Goal: Task Accomplishment & Management: Complete application form

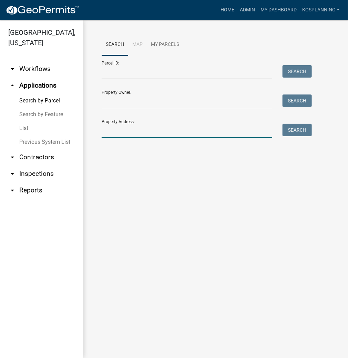
click at [148, 131] on input "Property Address:" at bounding box center [187, 131] width 171 height 14
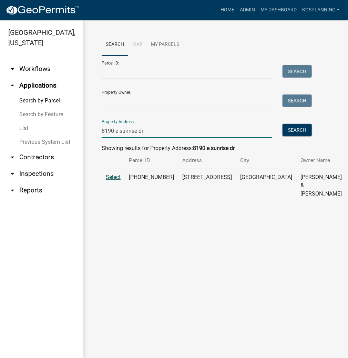
type input "8190 e sunrise dr"
click at [115, 180] on span "Select" at bounding box center [113, 177] width 15 height 7
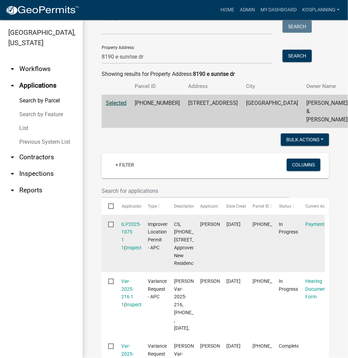
scroll to position [83, 0]
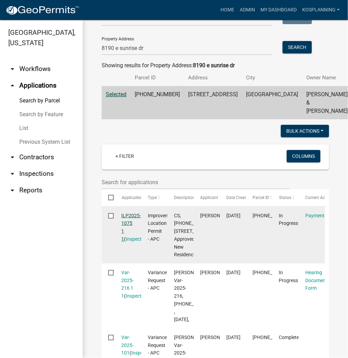
click at [132, 221] on link "ILP2025-1075 1 1" at bounding box center [132, 227] width 20 height 29
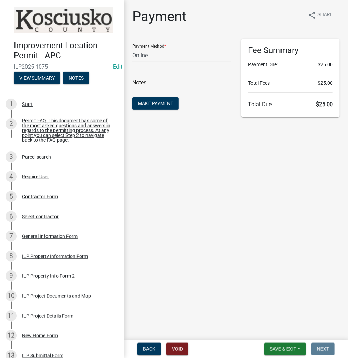
click at [180, 57] on select "Credit Card POS Check Cash Online" at bounding box center [181, 55] width 99 height 14
select select "0: 2"
click at [132, 48] on select "Credit Card POS Check Cash Online" at bounding box center [181, 55] width 99 height 14
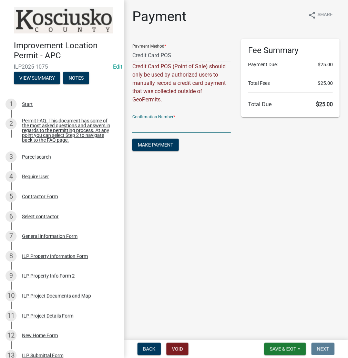
click at [169, 126] on input "text" at bounding box center [181, 126] width 99 height 14
type input "14937293"
click at [159, 145] on span "Make Payment" at bounding box center [156, 145] width 36 height 6
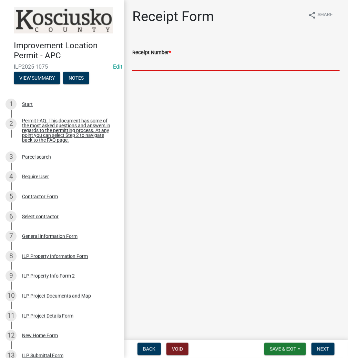
click at [171, 63] on input "Receipt Number *" at bounding box center [236, 64] width 208 height 14
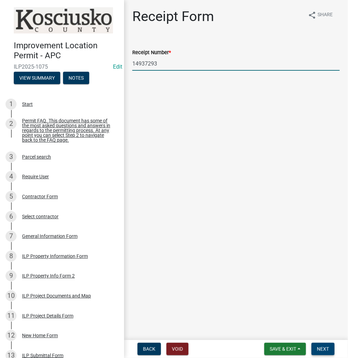
type input "14937293"
click at [321, 350] on span "Next" at bounding box center [323, 349] width 12 height 6
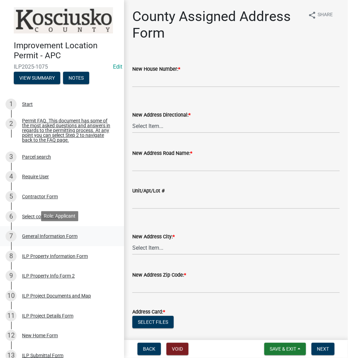
click at [45, 235] on div "General Information Form" at bounding box center [50, 236] width 56 height 5
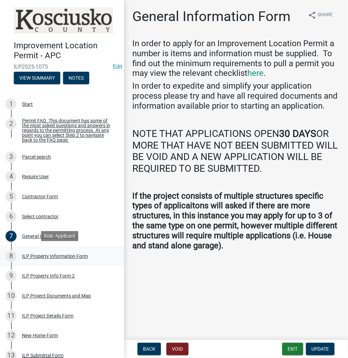
click at [46, 255] on div "ILP Property Information Form" at bounding box center [55, 256] width 66 height 5
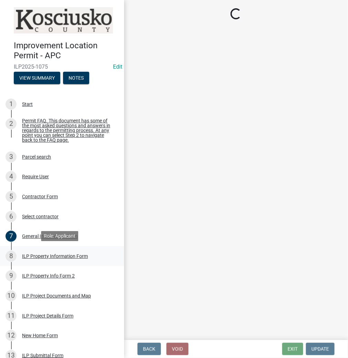
select select "57368d26-defc-477e-a8be-5a23ab554a17"
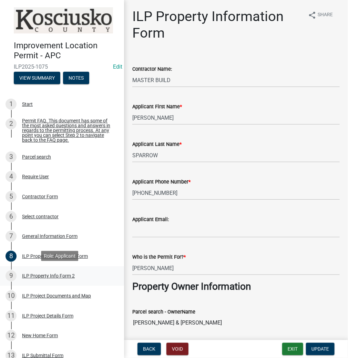
click at [34, 274] on div "ILP Property Info Form 2" at bounding box center [48, 275] width 53 height 5
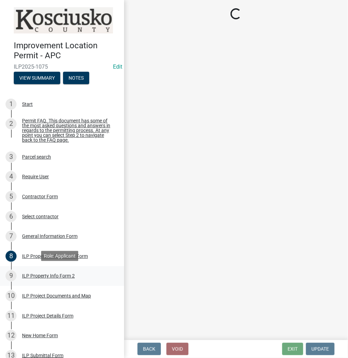
select select "5d8d9a6f-68f4-4910-b8ad-905844ed2da1"
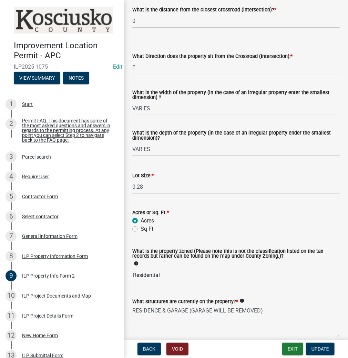
scroll to position [193, 0]
click at [33, 294] on div "ILP Project Documents and Map" at bounding box center [56, 295] width 69 height 5
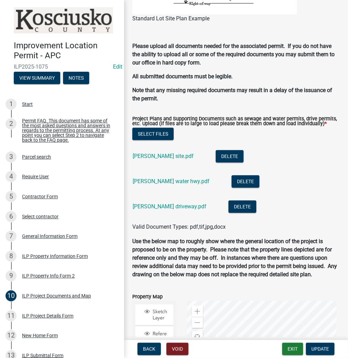
scroll to position [689, 0]
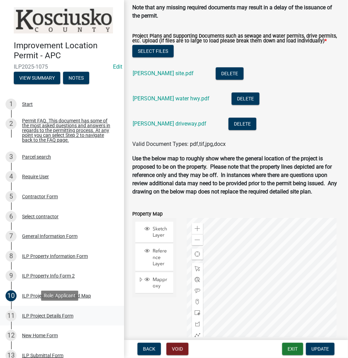
click at [48, 314] on div "ILP Project Details Form" at bounding box center [47, 315] width 51 height 5
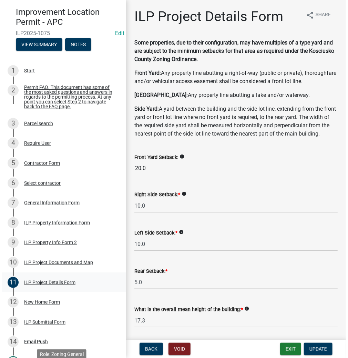
scroll to position [28, 0]
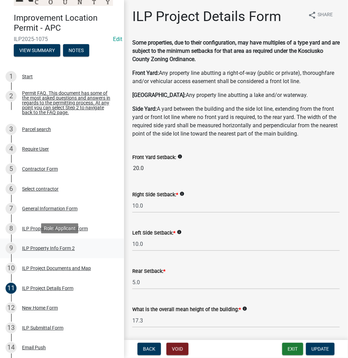
click at [50, 246] on div "ILP Property Info Form 2" at bounding box center [48, 248] width 53 height 5
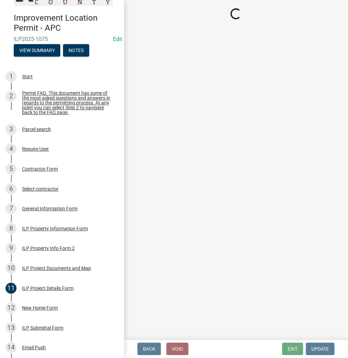
select select "5d8d9a6f-68f4-4910-b8ad-905844ed2da1"
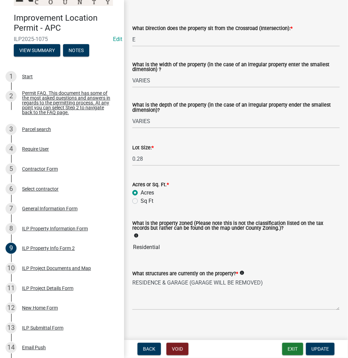
scroll to position [226, 0]
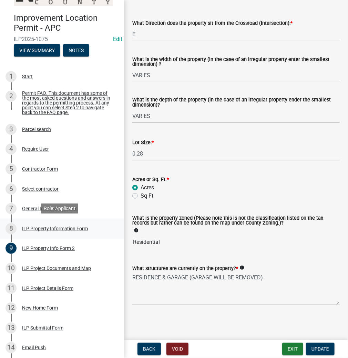
click at [29, 229] on div "ILP Property Information Form" at bounding box center [55, 228] width 66 height 5
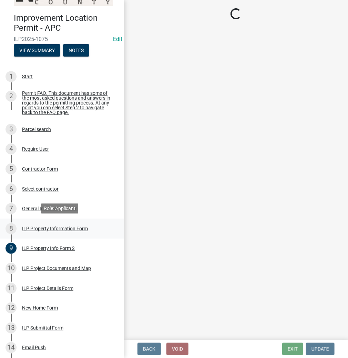
select select "57368d26-defc-477e-a8be-5a23ab554a17"
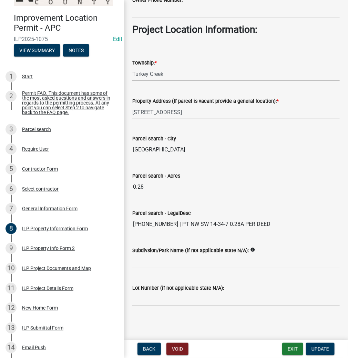
scroll to position [498, 0]
click at [41, 286] on div "ILP Project Details Form" at bounding box center [47, 288] width 51 height 5
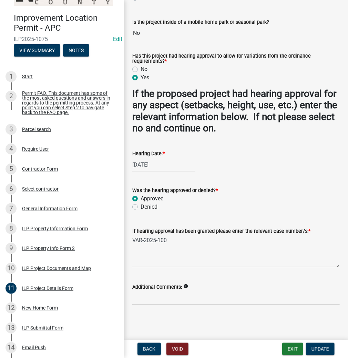
scroll to position [249, 0]
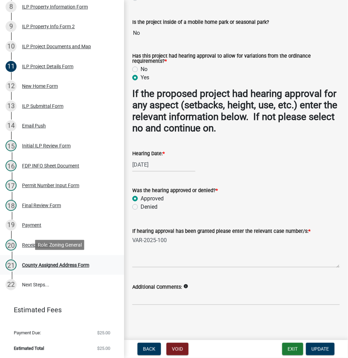
click at [45, 265] on div "County Assigned Address Form" at bounding box center [55, 265] width 67 height 5
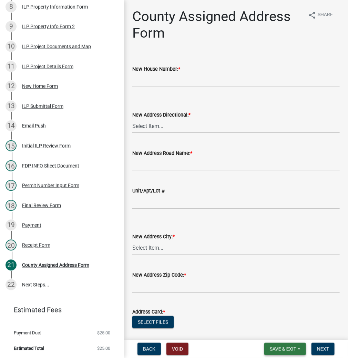
drag, startPoint x: 283, startPoint y: 350, endPoint x: 274, endPoint y: 342, distance: 12.3
click at [283, 349] on span "Save & Exit" at bounding box center [283, 349] width 27 height 6
click at [268, 330] on button "Save & Exit" at bounding box center [278, 331] width 55 height 17
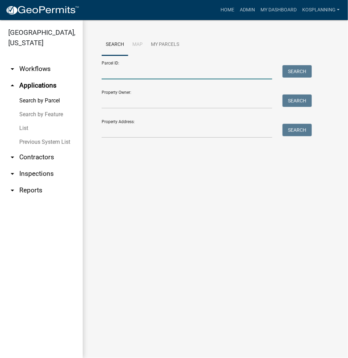
click at [152, 72] on input "Parcel ID:" at bounding box center [187, 72] width 171 height 14
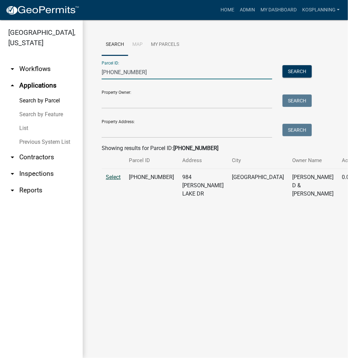
type input "[PHONE_NUMBER]"
click at [112, 180] on span "Select" at bounding box center [113, 177] width 15 height 7
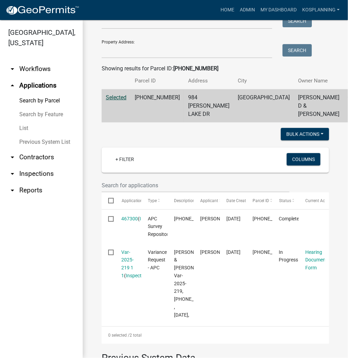
scroll to position [83, 0]
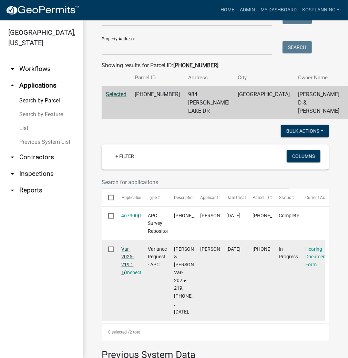
click at [124, 264] on link "Var-2025-219 1 1" at bounding box center [128, 260] width 12 height 29
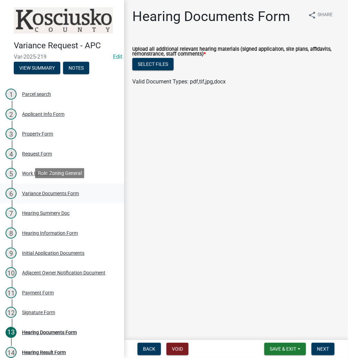
click at [45, 191] on div "Variance Documents Form" at bounding box center [50, 193] width 57 height 5
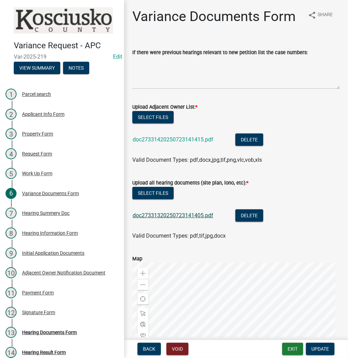
click at [165, 215] on link "doc27331320250723141405.pdf" at bounding box center [173, 215] width 81 height 7
click at [38, 211] on div "Hearing Summery Doc" at bounding box center [46, 213] width 48 height 5
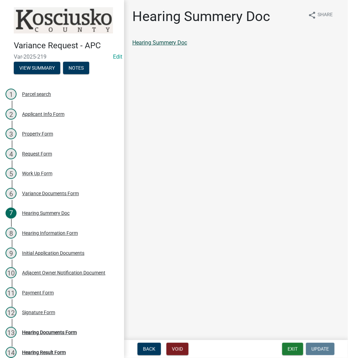
click at [168, 43] on link "Hearing Summery Doc" at bounding box center [159, 42] width 55 height 7
click at [70, 330] on div "Hearing Documents Form" at bounding box center [49, 332] width 55 height 5
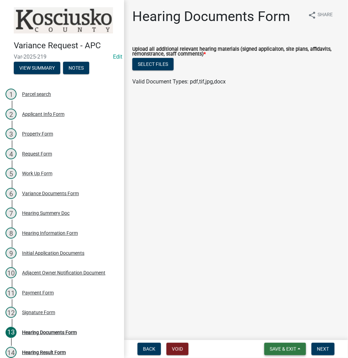
click at [288, 347] on span "Save & Exit" at bounding box center [283, 349] width 27 height 6
click at [274, 330] on button "Save & Exit" at bounding box center [278, 331] width 55 height 17
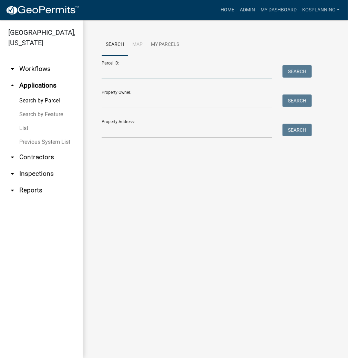
click at [147, 76] on input "Parcel ID:" at bounding box center [187, 72] width 171 height 14
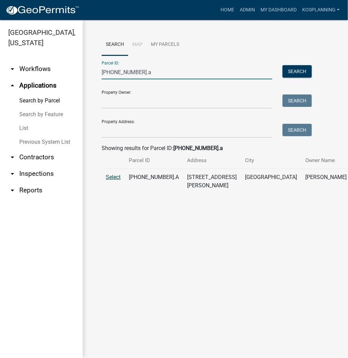
type input "[PHONE_NUMBER].a"
click at [120, 180] on span "Select" at bounding box center [113, 177] width 15 height 7
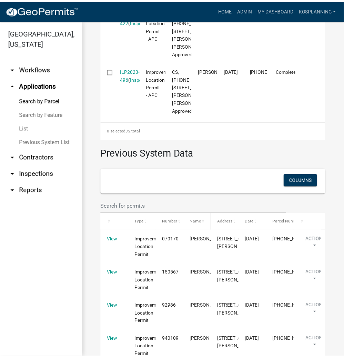
scroll to position [193, 0]
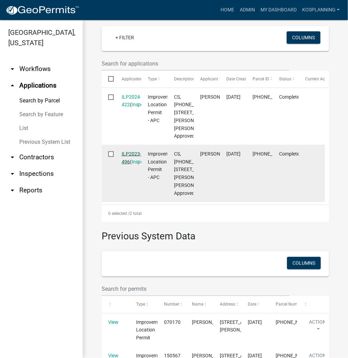
click at [130, 164] on link "ILP2023-496" at bounding box center [132, 157] width 20 height 13
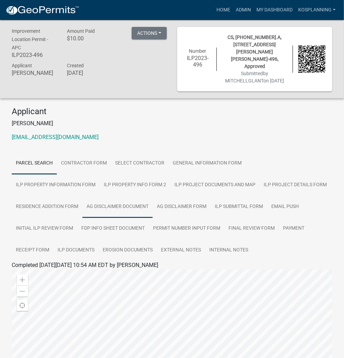
click at [82, 201] on link "Ag Disclaimer Document" at bounding box center [117, 207] width 70 height 22
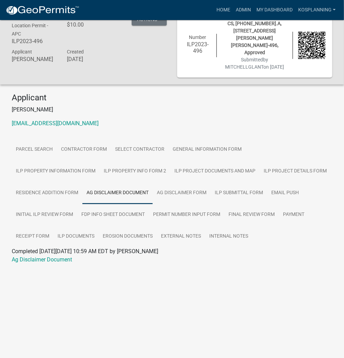
scroll to position [20, 0]
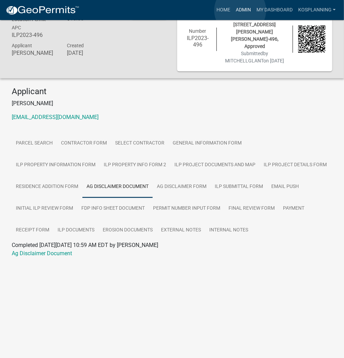
click at [240, 10] on link "Admin" at bounding box center [243, 9] width 21 height 13
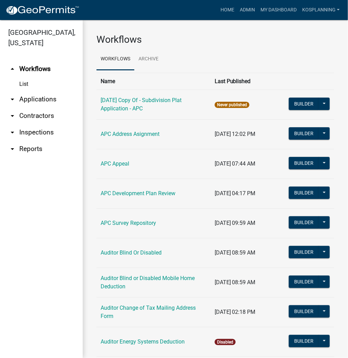
click at [44, 117] on link "arrow_drop_down Contractors" at bounding box center [41, 116] width 83 height 17
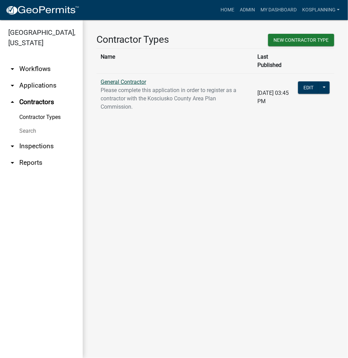
click at [138, 79] on link "General Contractor" at bounding box center [124, 82] width 46 height 7
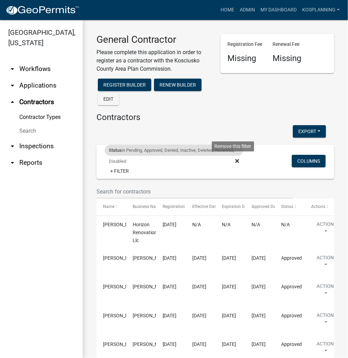
click at [236, 161] on icon at bounding box center [237, 161] width 4 height 6
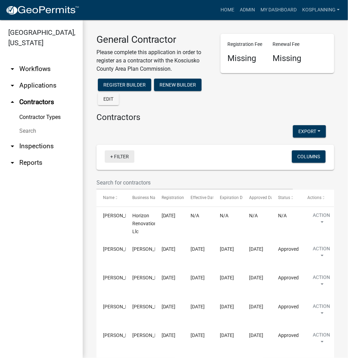
click at [123, 156] on link "+ Filter" at bounding box center [120, 156] width 30 height 12
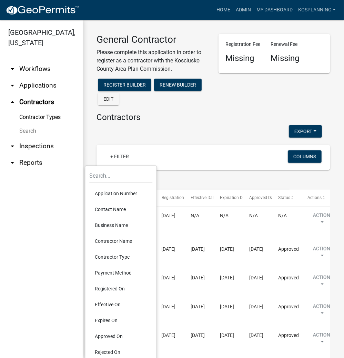
click at [110, 240] on li "Contractor Name" at bounding box center [120, 241] width 63 height 16
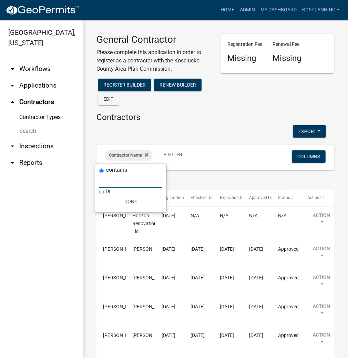
click at [137, 183] on input "text" at bounding box center [130, 181] width 63 height 14
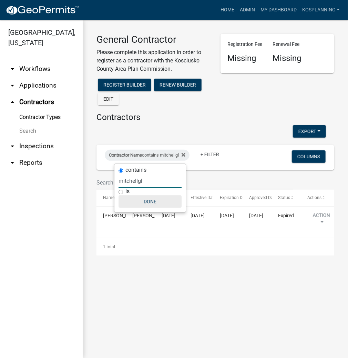
type input "mitchellgl"
click at [148, 203] on button "Done" at bounding box center [150, 201] width 63 height 12
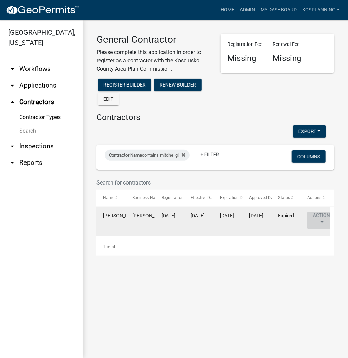
click at [320, 216] on button "Action" at bounding box center [321, 220] width 28 height 17
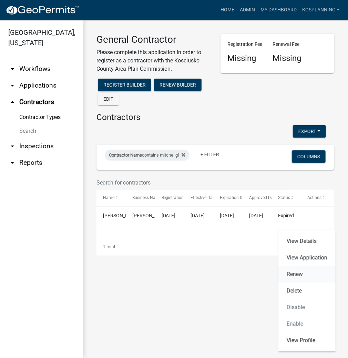
click at [292, 276] on link "Renew" at bounding box center [307, 274] width 57 height 17
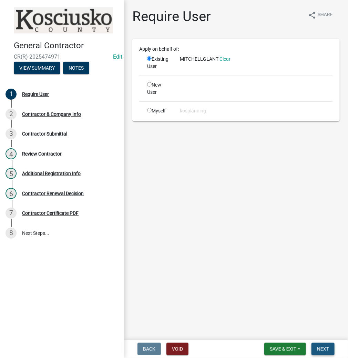
click at [326, 349] on span "Next" at bounding box center [323, 349] width 12 height 6
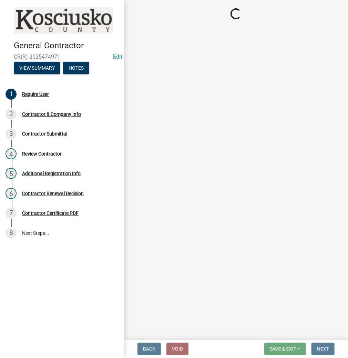
select select "IN"
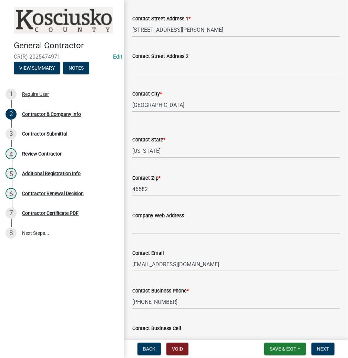
scroll to position [248, 0]
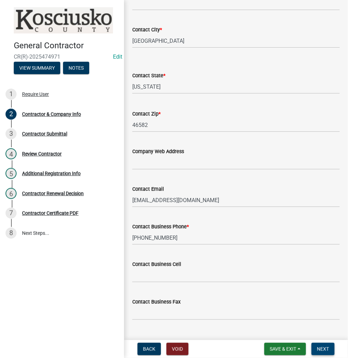
click at [323, 350] on span "Next" at bounding box center [323, 349] width 12 height 6
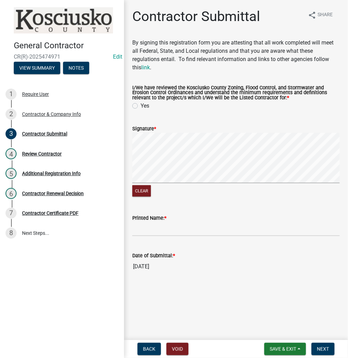
click at [141, 104] on label "Yes" at bounding box center [145, 106] width 9 height 8
click at [141, 104] on input "Yes" at bounding box center [143, 104] width 4 height 4
radio input "true"
click at [233, 130] on form "Signature * Clear" at bounding box center [236, 157] width 208 height 82
click at [203, 230] on input "Printed Name: *" at bounding box center [236, 229] width 208 height 14
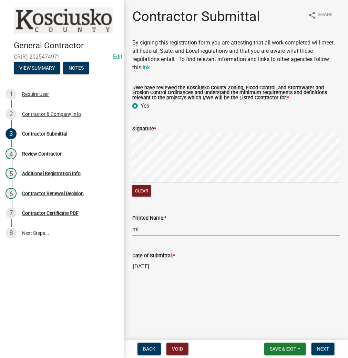
type input "m"
type input "[PERSON_NAME]"
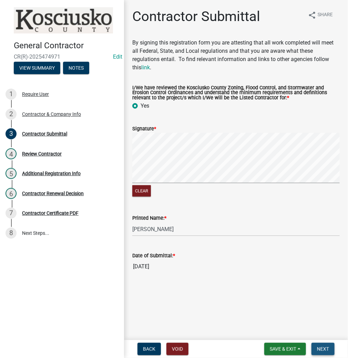
click at [322, 349] on span "Next" at bounding box center [323, 349] width 12 height 6
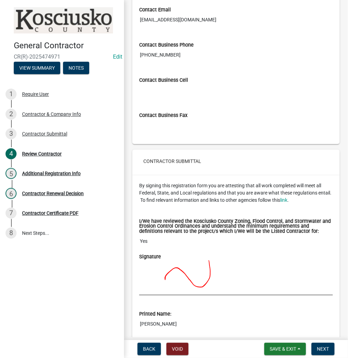
scroll to position [491, 0]
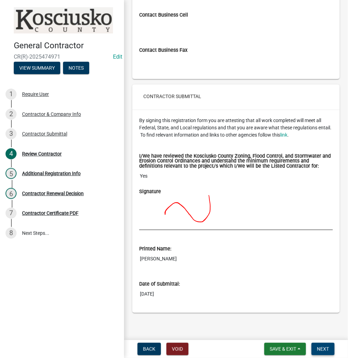
click at [324, 349] on span "Next" at bounding box center [323, 349] width 12 height 6
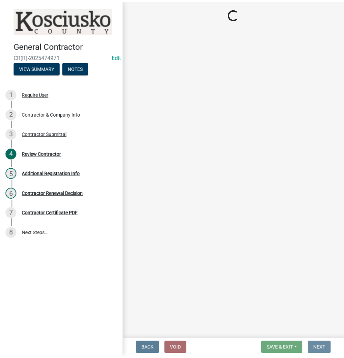
scroll to position [0, 0]
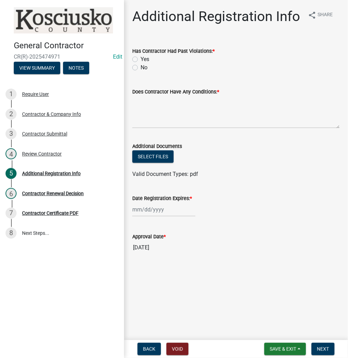
click at [141, 67] on label "No" at bounding box center [144, 67] width 7 height 8
click at [141, 67] on input "No" at bounding box center [143, 65] width 4 height 4
radio input "true"
click at [163, 109] on textarea "Does Contractor Have Any Conditions: *" at bounding box center [236, 112] width 208 height 32
type textarea "NO"
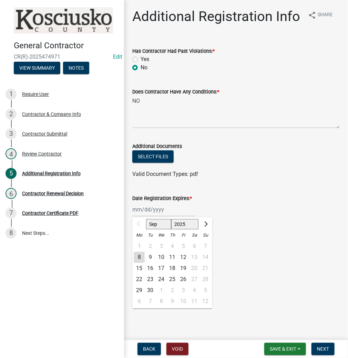
click at [168, 212] on div "Sep Oct Nov [DATE] 2026 2027 2028 2029 2030 2031 2032 2033 2034 2035 2036 2037 …" at bounding box center [163, 209] width 63 height 14
click at [177, 223] on select "2025 2026 2027 2028 2029 2030 2031 2032 2033 2034 2035 2036 2037 2038 2039 2040…" at bounding box center [185, 224] width 28 height 10
select select "2026"
click at [171, 219] on select "2025 2026 2027 2028 2029 2030 2031 2032 2033 2034 2035 2036 2037 2038 2039 2040…" at bounding box center [185, 224] width 28 height 10
click at [150, 255] on div "8" at bounding box center [150, 257] width 11 height 11
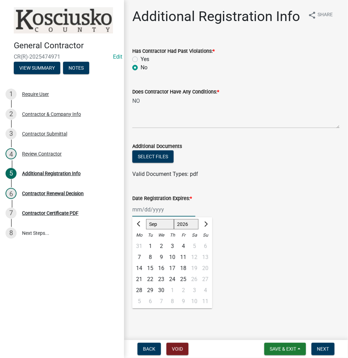
type input "[DATE]"
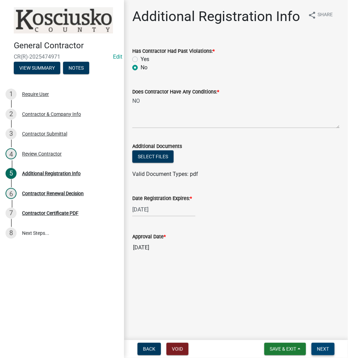
click at [326, 348] on span "Next" at bounding box center [323, 349] width 12 height 6
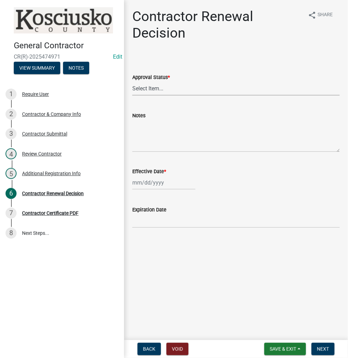
click at [172, 91] on select "Select Item... Approved Denied" at bounding box center [236, 88] width 208 height 14
click at [132, 81] on select "Select Item... Approved Denied" at bounding box center [236, 88] width 208 height 14
select select "30db8998-795d-4bbe-8e49-f1ade8865815"
click at [167, 185] on div at bounding box center [163, 182] width 63 height 14
select select "9"
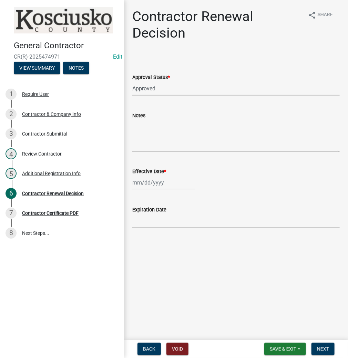
select select "2025"
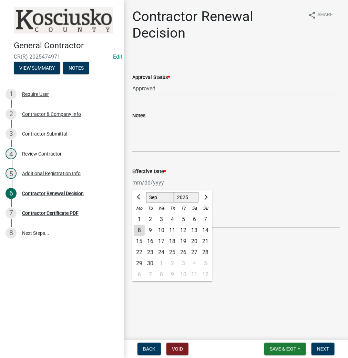
click at [140, 230] on div "8" at bounding box center [139, 230] width 11 height 11
type input "[DATE]"
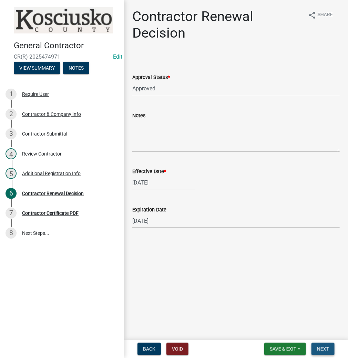
click at [324, 345] on button "Next" at bounding box center [323, 349] width 23 height 12
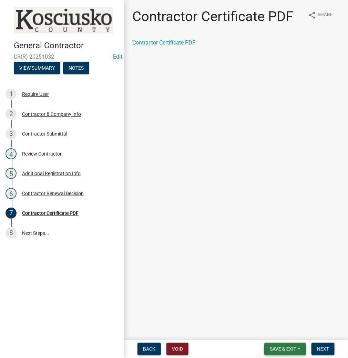
click at [283, 346] on span "Save & Exit" at bounding box center [283, 349] width 27 height 6
click at [272, 330] on button "Save & Exit" at bounding box center [278, 331] width 55 height 17
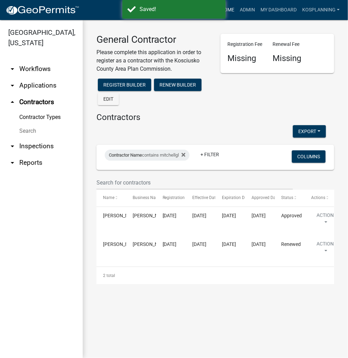
click at [229, 9] on link "Home" at bounding box center [227, 9] width 19 height 13
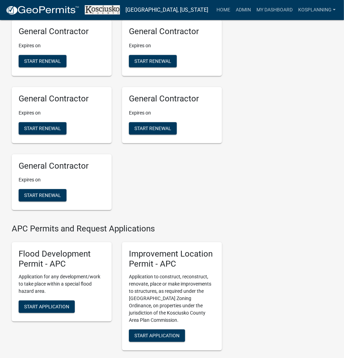
scroll to position [662, 0]
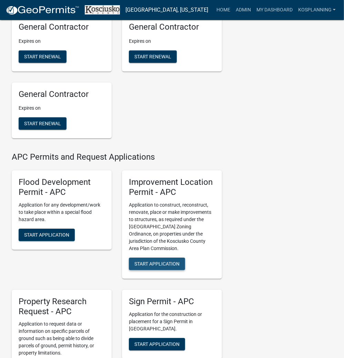
click at [158, 266] on span "Start Application" at bounding box center [156, 264] width 45 height 6
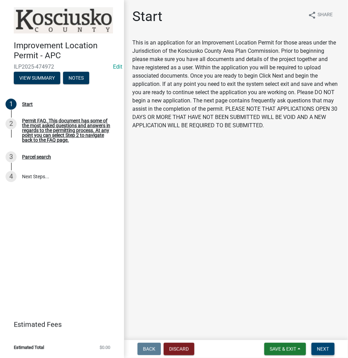
click at [326, 344] on button "Next" at bounding box center [323, 349] width 23 height 12
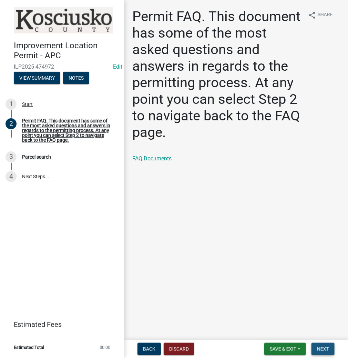
drag, startPoint x: 323, startPoint y: 345, endPoint x: 319, endPoint y: 329, distance: 17.5
click at [323, 344] on button "Next" at bounding box center [323, 349] width 23 height 12
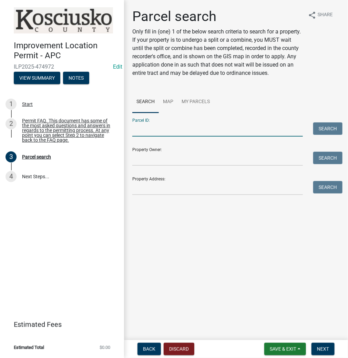
click at [159, 132] on input "Parcel ID:" at bounding box center [217, 129] width 171 height 14
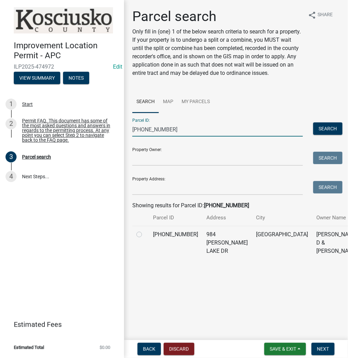
type input "[PHONE_NUMBER]"
click at [145, 230] on label at bounding box center [145, 230] width 0 height 0
click at [145, 235] on input "radio" at bounding box center [147, 232] width 4 height 4
radio input "true"
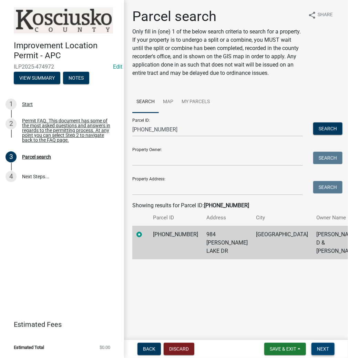
click at [318, 346] on span "Next" at bounding box center [323, 349] width 12 height 6
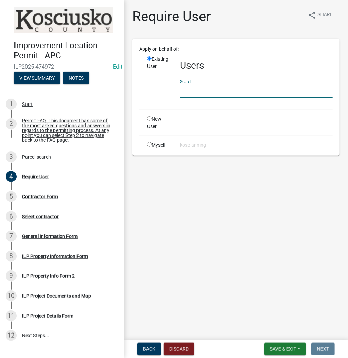
click at [231, 90] on input "text" at bounding box center [256, 91] width 153 height 14
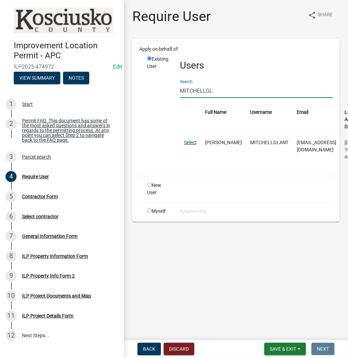
type input "MITCHELLGL"
click at [195, 143] on link "Select" at bounding box center [190, 143] width 13 height 6
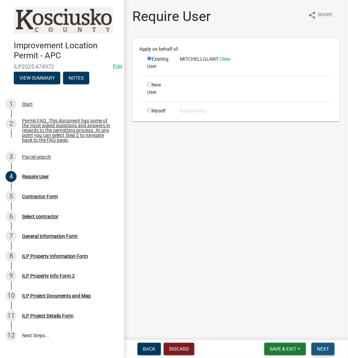
click at [319, 349] on span "Next" at bounding box center [323, 349] width 12 height 6
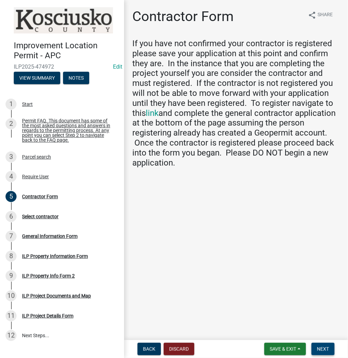
click at [321, 349] on span "Next" at bounding box center [323, 349] width 12 height 6
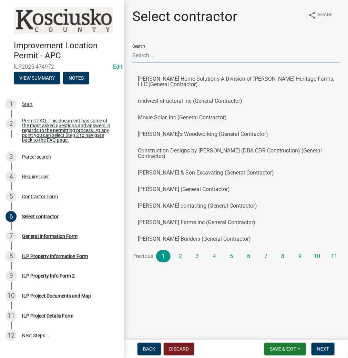
click at [199, 58] on input "Search" at bounding box center [236, 55] width 208 height 14
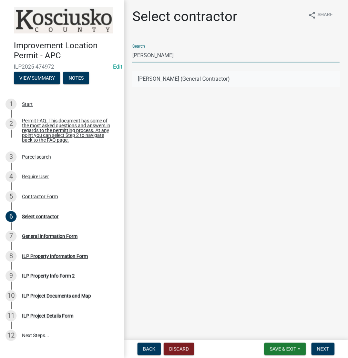
type input "[PERSON_NAME]"
click at [180, 76] on button "[PERSON_NAME] (General Contractor)" at bounding box center [236, 79] width 208 height 17
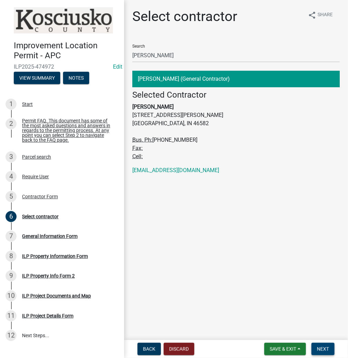
click at [322, 347] on span "Next" at bounding box center [323, 349] width 12 height 6
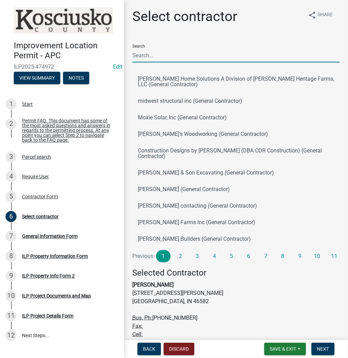
click at [175, 54] on input "Search" at bounding box center [236, 55] width 208 height 14
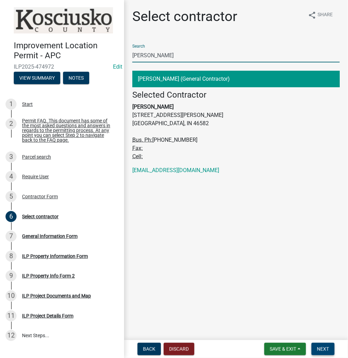
type input "[PERSON_NAME]"
click at [322, 348] on span "Next" at bounding box center [323, 349] width 12 height 6
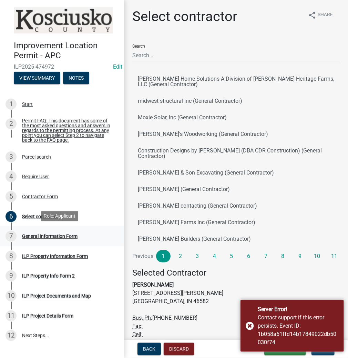
click at [66, 235] on div "General Information Form" at bounding box center [50, 236] width 56 height 5
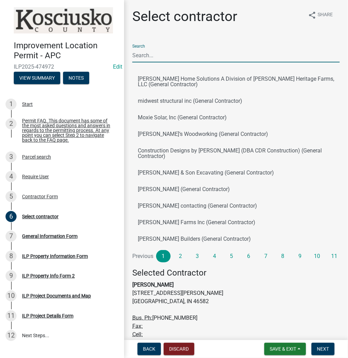
click at [181, 58] on input "Search" at bounding box center [236, 55] width 208 height 14
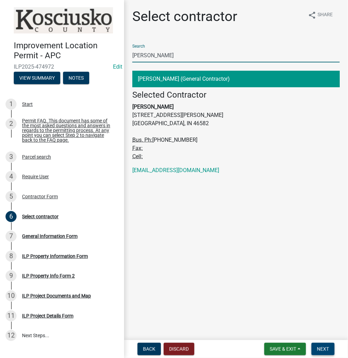
type input "[PERSON_NAME]"
click at [321, 349] on span "Next" at bounding box center [323, 349] width 12 height 6
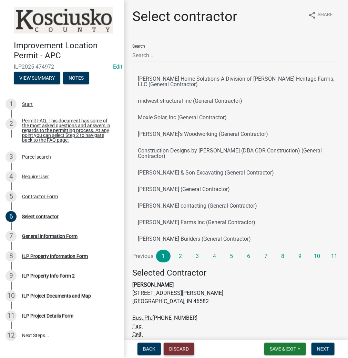
click at [181, 348] on button "Discard" at bounding box center [179, 349] width 31 height 12
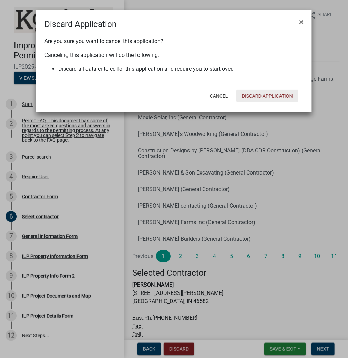
click at [273, 95] on button "Discard Application" at bounding box center [267, 96] width 62 height 12
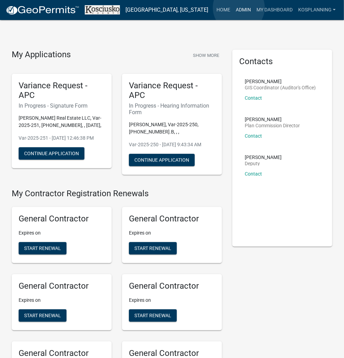
click at [239, 8] on link "Admin" at bounding box center [243, 9] width 21 height 13
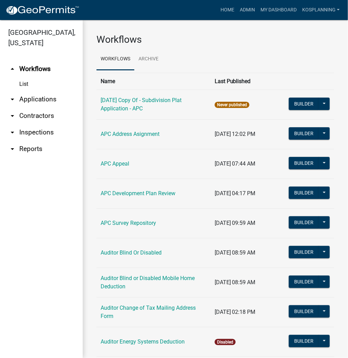
click at [33, 117] on link "arrow_drop_down Contractors" at bounding box center [41, 116] width 83 height 17
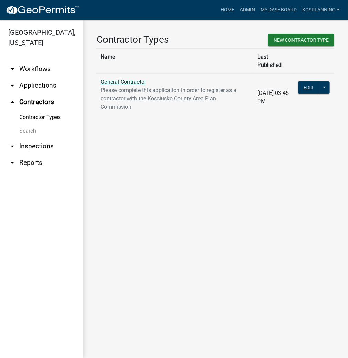
click at [132, 79] on link "General Contractor" at bounding box center [124, 82] width 46 height 7
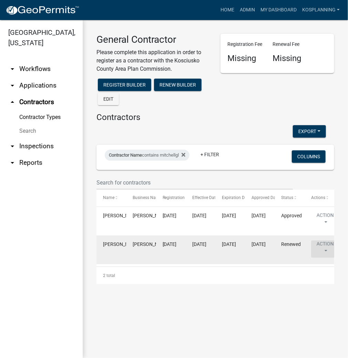
click at [321, 243] on button "Action" at bounding box center [325, 248] width 28 height 17
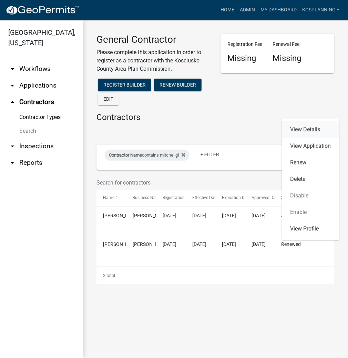
click at [311, 129] on link "View Details" at bounding box center [310, 129] width 57 height 17
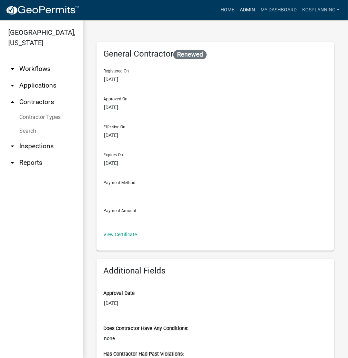
click at [253, 9] on link "Admin" at bounding box center [247, 9] width 21 height 13
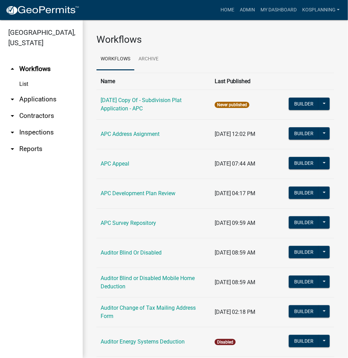
click at [39, 119] on link "arrow_drop_down Contractors" at bounding box center [41, 116] width 83 height 17
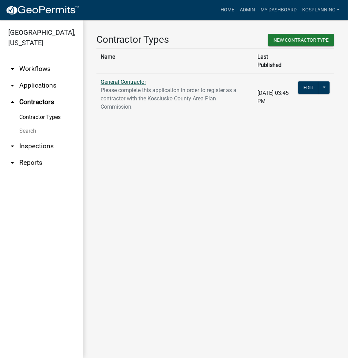
click at [140, 79] on link "General Contractor" at bounding box center [124, 82] width 46 height 7
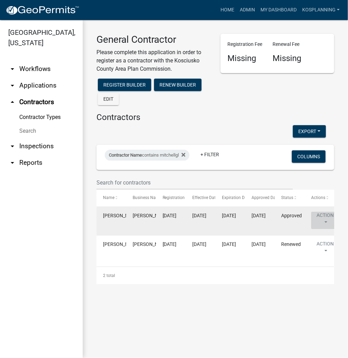
click at [323, 216] on button "Action" at bounding box center [325, 220] width 28 height 17
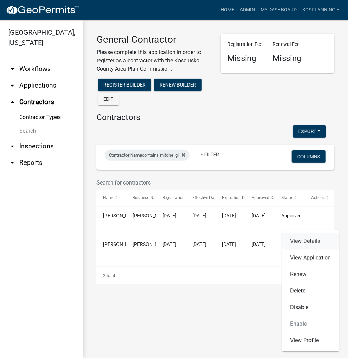
click at [312, 241] on link "View Details" at bounding box center [310, 241] width 57 height 17
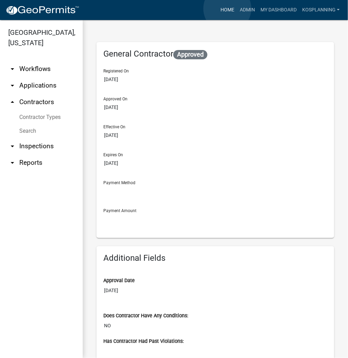
click at [228, 9] on link "Home" at bounding box center [227, 9] width 19 height 13
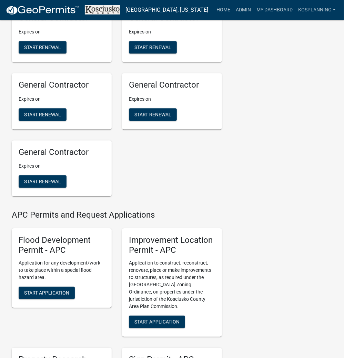
scroll to position [662, 0]
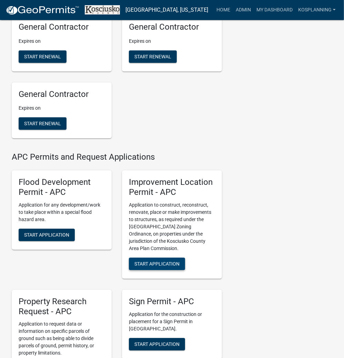
click at [158, 268] on button "Start Application" at bounding box center [157, 264] width 56 height 12
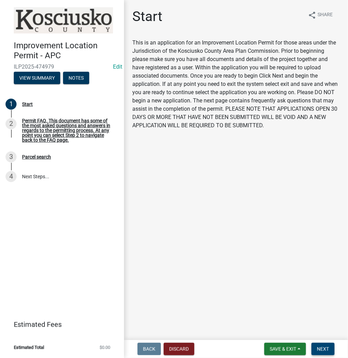
click at [329, 345] on button "Next" at bounding box center [323, 349] width 23 height 12
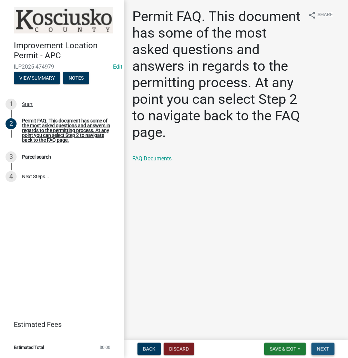
click at [319, 346] on span "Next" at bounding box center [323, 349] width 12 height 6
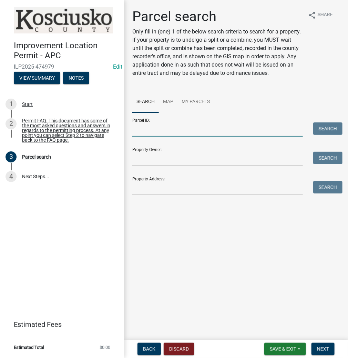
click at [208, 128] on input "Parcel ID:" at bounding box center [217, 129] width 171 height 14
click at [218, 130] on input "Parcel ID:" at bounding box center [217, 129] width 171 height 14
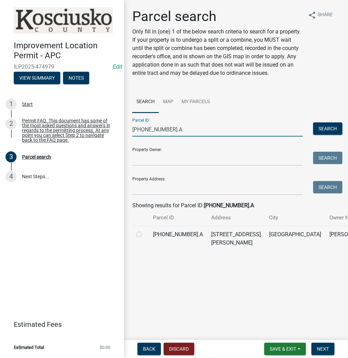
type input "[PHONE_NUMBER].A"
click at [145, 230] on label at bounding box center [145, 230] width 0 height 0
click at [145, 235] on input "radio" at bounding box center [147, 232] width 4 height 4
radio input "true"
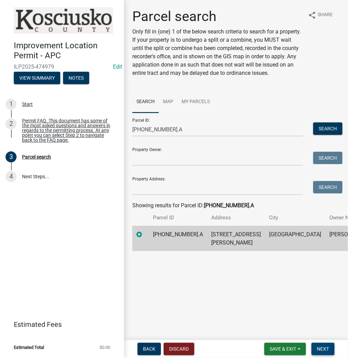
click at [322, 346] on span "Next" at bounding box center [323, 349] width 12 height 6
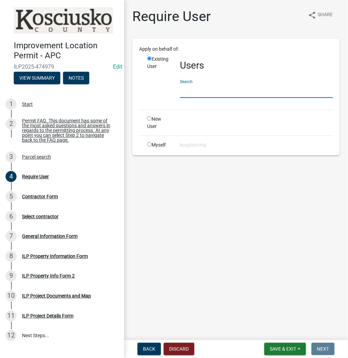
click at [245, 93] on input "text" at bounding box center [256, 91] width 153 height 14
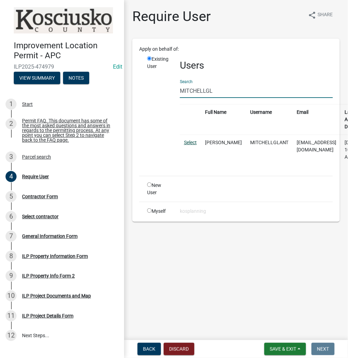
type input "MITCHELLGL"
click at [188, 141] on link "Select" at bounding box center [190, 143] width 13 height 6
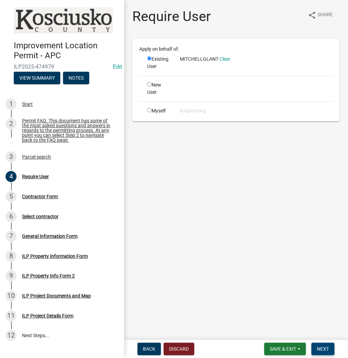
click at [319, 346] on span "Next" at bounding box center [323, 349] width 12 height 6
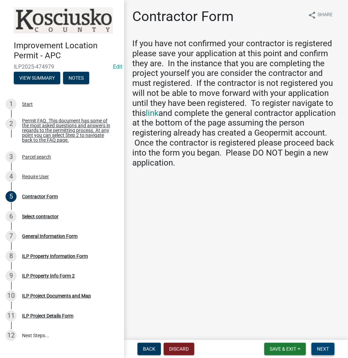
click at [326, 350] on span "Next" at bounding box center [323, 349] width 12 height 6
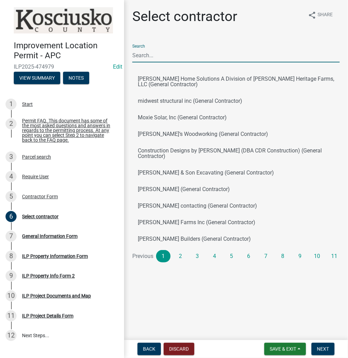
click at [205, 54] on input "Search" at bounding box center [236, 55] width 208 height 14
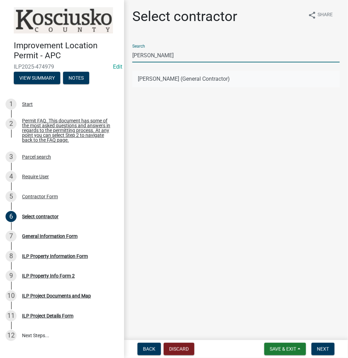
type input "[PERSON_NAME]"
click at [171, 77] on button "[PERSON_NAME] (General Contractor)" at bounding box center [236, 79] width 208 height 17
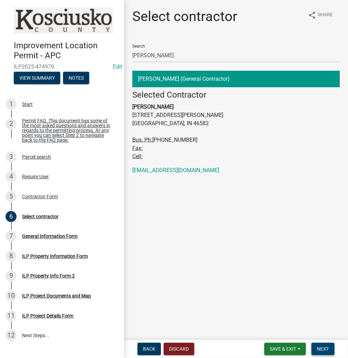
click at [321, 348] on span "Next" at bounding box center [323, 349] width 12 height 6
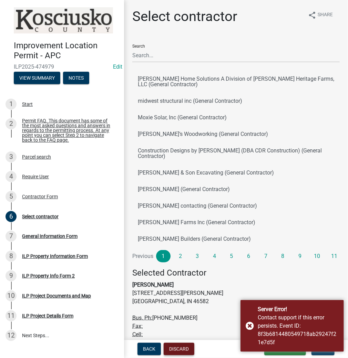
click at [174, 346] on button "Discard" at bounding box center [179, 349] width 31 height 12
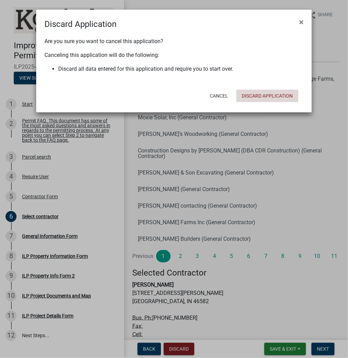
click at [287, 91] on button "Discard Application" at bounding box center [267, 96] width 62 height 12
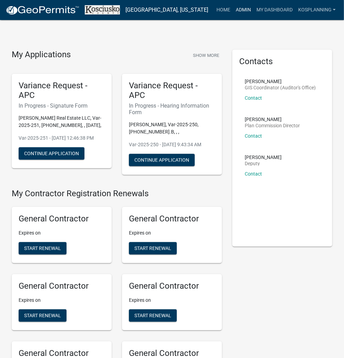
click at [243, 8] on link "Admin" at bounding box center [243, 9] width 21 height 13
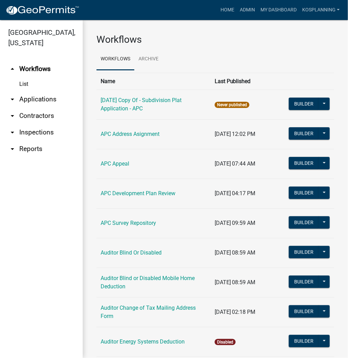
click at [24, 115] on link "arrow_drop_down Contractors" at bounding box center [41, 116] width 83 height 17
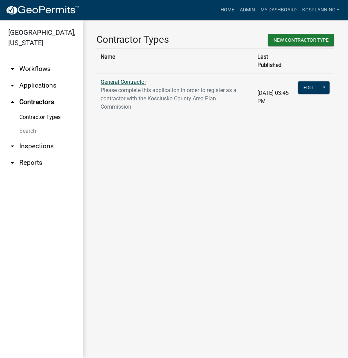
click at [125, 79] on link "General Contractor" at bounding box center [124, 82] width 46 height 7
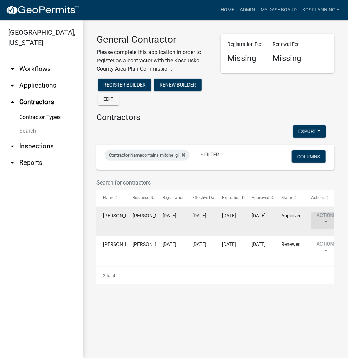
click at [325, 213] on button "Action" at bounding box center [325, 220] width 28 height 17
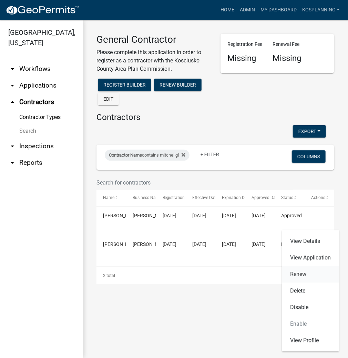
click at [298, 272] on link "Renew" at bounding box center [310, 274] width 57 height 17
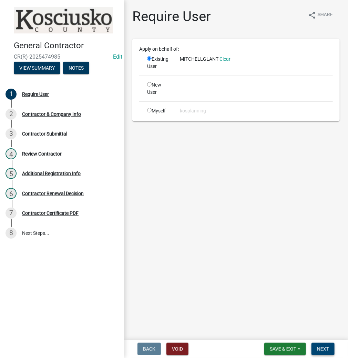
click at [323, 347] on span "Next" at bounding box center [323, 349] width 12 height 6
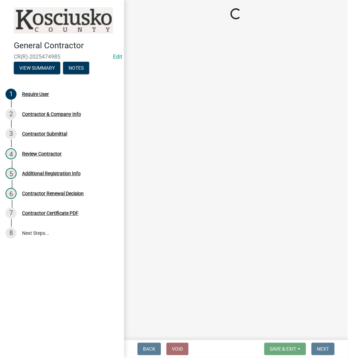
select select "IN"
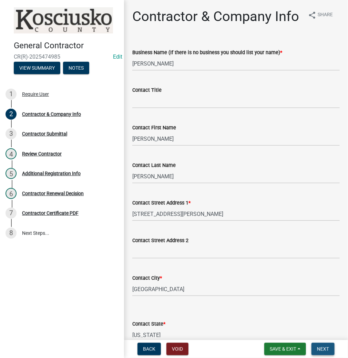
click at [322, 349] on span "Next" at bounding box center [323, 349] width 12 height 6
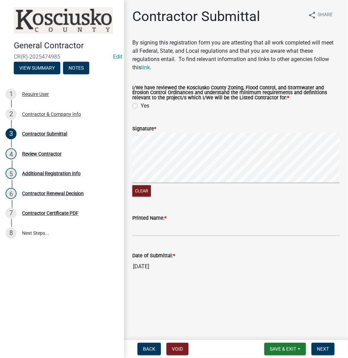
click at [141, 106] on label "Yes" at bounding box center [145, 106] width 9 height 8
click at [141, 106] on input "Yes" at bounding box center [143, 104] width 4 height 4
radio input "true"
click at [222, 226] on input "Printed Name: *" at bounding box center [236, 229] width 208 height 14
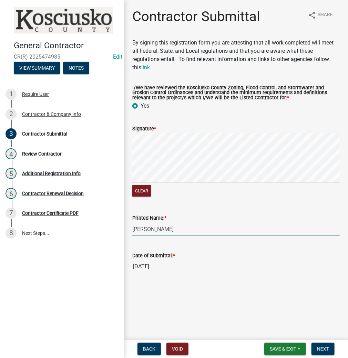
type input "[PERSON_NAME]"
click at [322, 347] on span "Next" at bounding box center [323, 349] width 12 height 6
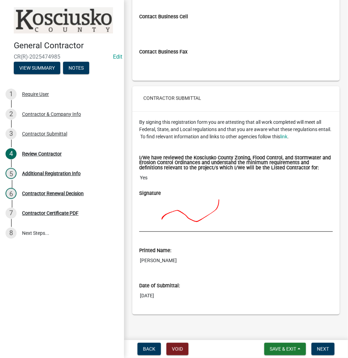
scroll to position [491, 0]
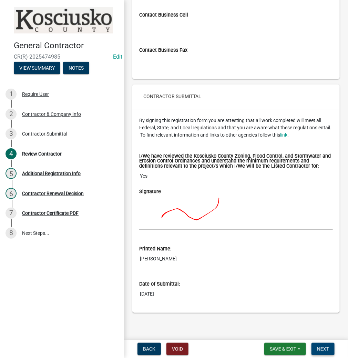
click at [317, 347] on span "Next" at bounding box center [323, 349] width 12 height 6
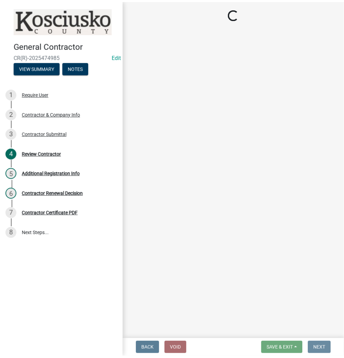
scroll to position [0, 0]
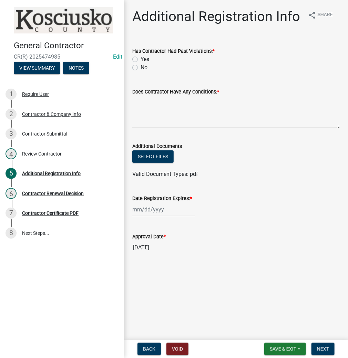
click at [141, 68] on label "No" at bounding box center [144, 67] width 7 height 8
click at [141, 68] on input "No" at bounding box center [143, 65] width 4 height 4
radio input "true"
click at [164, 108] on textarea "Does Contractor Have Any Conditions: *" at bounding box center [236, 112] width 208 height 32
type textarea "NO"
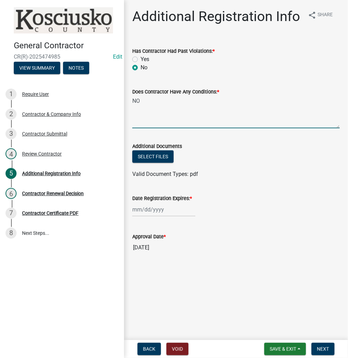
click at [166, 210] on div at bounding box center [163, 209] width 63 height 14
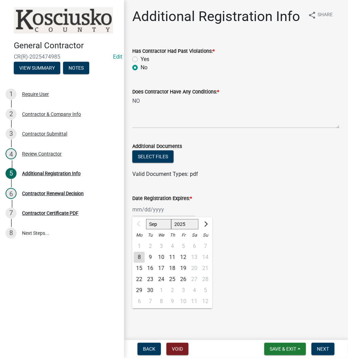
click at [183, 222] on select "2025 2026 2027 2028 2029 2030 2031 2032 2033 2034 2035 2036 2037 2038 2039 2040…" at bounding box center [185, 224] width 28 height 10
select select "2026"
click at [171, 219] on select "2025 2026 2027 2028 2029 2030 2031 2032 2033 2034 2035 2036 2037 2038 2039 2040…" at bounding box center [185, 224] width 28 height 10
click at [151, 258] on div "8" at bounding box center [150, 257] width 11 height 11
type input "[DATE]"
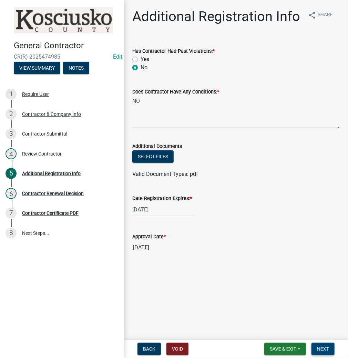
click at [315, 344] on button "Next" at bounding box center [323, 349] width 23 height 12
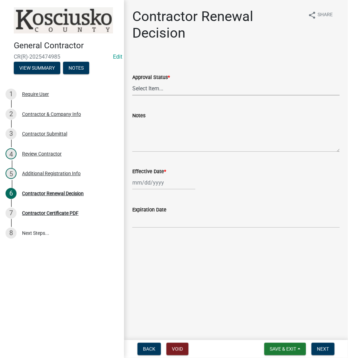
click at [195, 87] on select "Select Item... Approved Denied" at bounding box center [236, 88] width 208 height 14
click at [132, 81] on select "Select Item... Approved Denied" at bounding box center [236, 88] width 208 height 14
select select "30db8998-795d-4bbe-8e49-f1ade8865815"
click at [175, 184] on div at bounding box center [163, 182] width 63 height 14
select select "9"
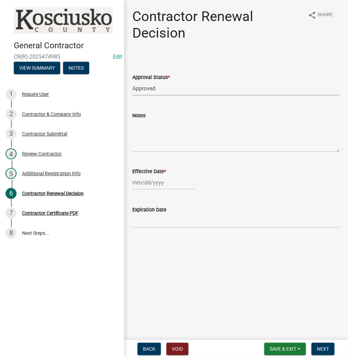
select select "2025"
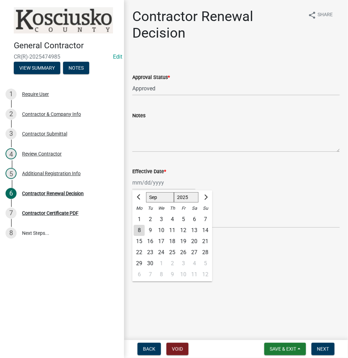
click at [139, 229] on div "8" at bounding box center [139, 230] width 11 height 11
type input "[DATE]"
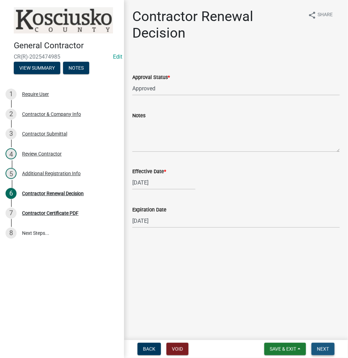
click at [321, 347] on span "Next" at bounding box center [323, 349] width 12 height 6
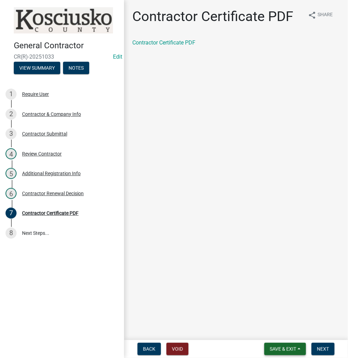
click at [292, 346] on span "Save & Exit" at bounding box center [283, 349] width 27 height 6
click at [288, 336] on button "Save & Exit" at bounding box center [278, 331] width 55 height 17
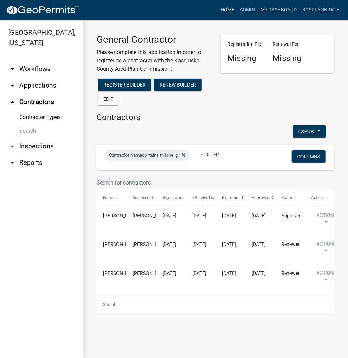
click at [233, 8] on link "Home" at bounding box center [227, 9] width 19 height 13
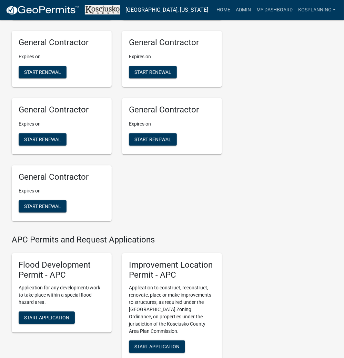
scroll to position [689, 0]
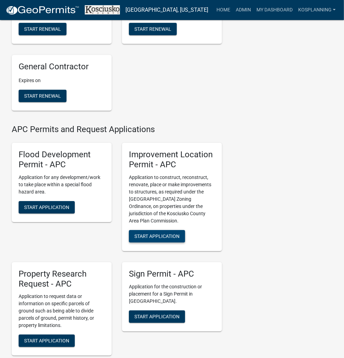
click at [152, 239] on span "Start Application" at bounding box center [156, 236] width 45 height 6
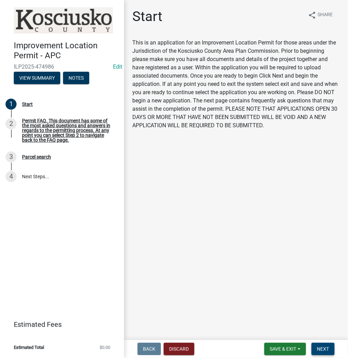
click at [322, 350] on span "Next" at bounding box center [323, 349] width 12 height 6
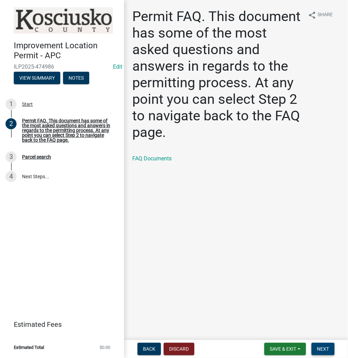
click at [316, 346] on button "Next" at bounding box center [323, 349] width 23 height 12
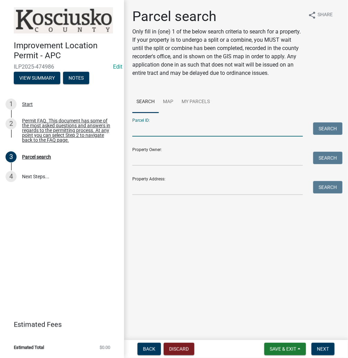
click at [204, 130] on input "Parcel ID:" at bounding box center [217, 129] width 171 height 14
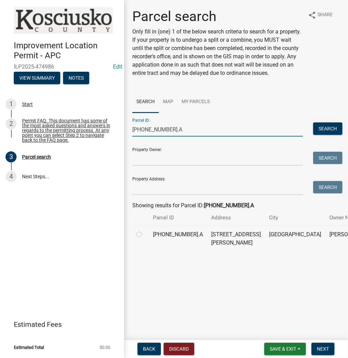
type input "[PHONE_NUMBER].A"
click at [145, 230] on label at bounding box center [145, 230] width 0 height 0
click at [145, 235] on input "radio" at bounding box center [147, 232] width 4 height 4
radio input "true"
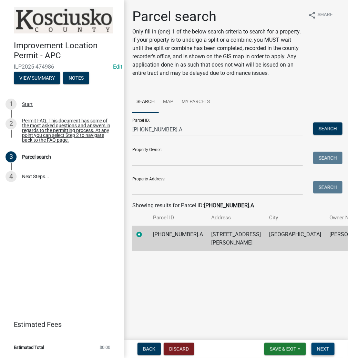
click at [323, 349] on span "Next" at bounding box center [323, 349] width 12 height 6
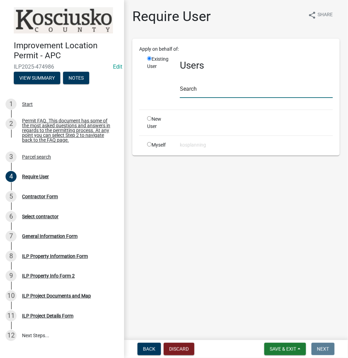
click at [214, 92] on input "text" at bounding box center [256, 91] width 153 height 14
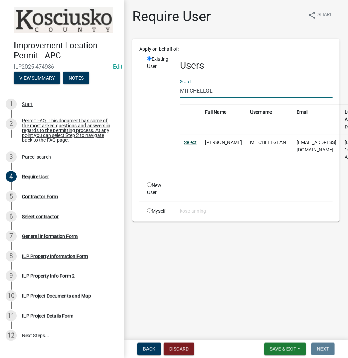
type input "MITCHELLGL"
click at [187, 142] on link "Select" at bounding box center [190, 143] width 13 height 6
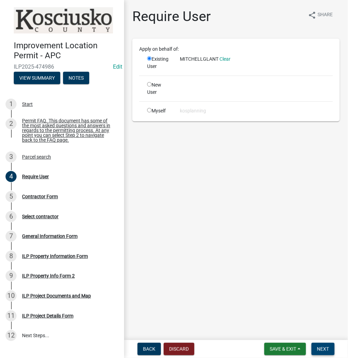
click at [324, 349] on span "Next" at bounding box center [323, 349] width 12 height 6
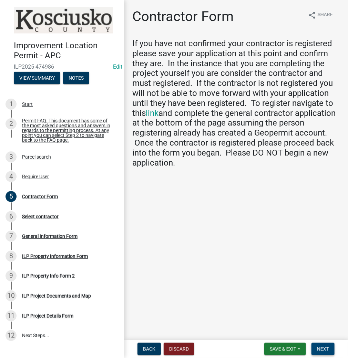
click at [325, 348] on span "Next" at bounding box center [323, 349] width 12 height 6
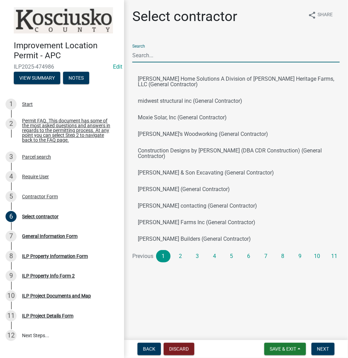
click at [186, 54] on input "Search" at bounding box center [236, 55] width 208 height 14
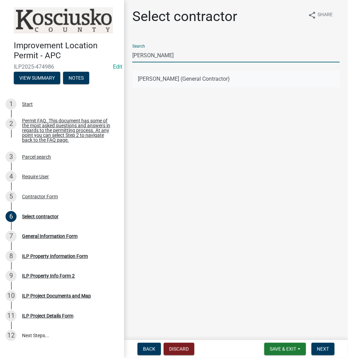
type input "[PERSON_NAME]"
click at [177, 79] on button "[PERSON_NAME] (General Contractor)" at bounding box center [236, 79] width 208 height 17
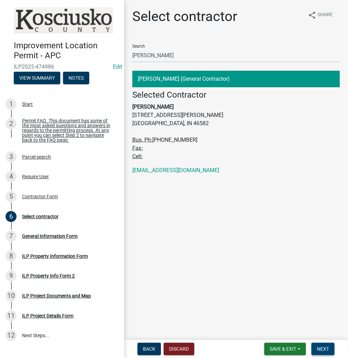
click at [322, 346] on span "Next" at bounding box center [323, 349] width 12 height 6
